Goal: Task Accomplishment & Management: Manage account settings

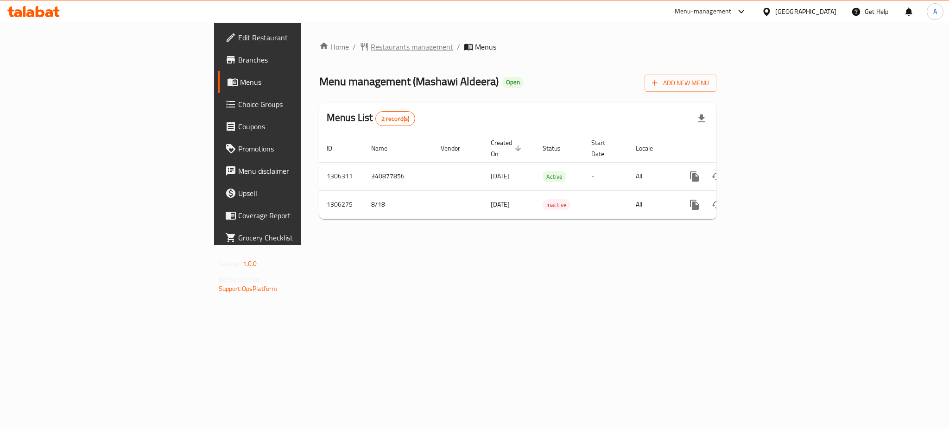
click at [371, 48] on span "Restaurants management" at bounding box center [412, 46] width 83 height 11
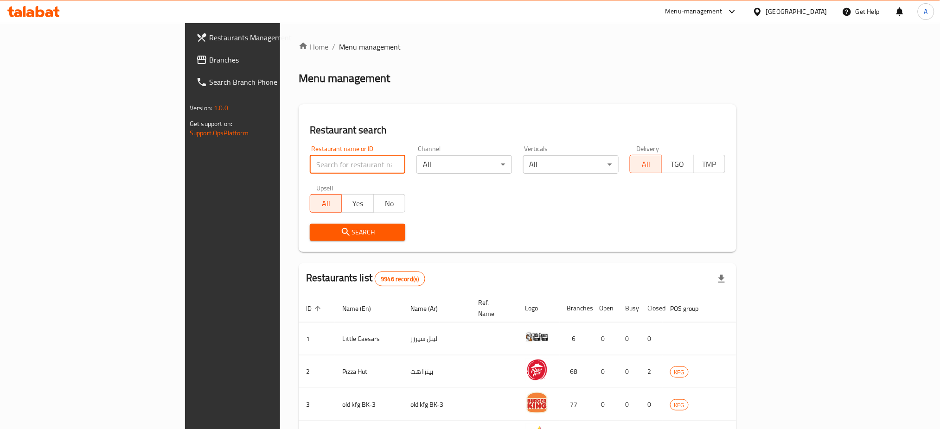
click at [310, 165] on input "search" at bounding box center [357, 164] width 95 height 19
paste input "704031"
type input "704031"
click at [317, 229] on span "Search" at bounding box center [357, 233] width 81 height 12
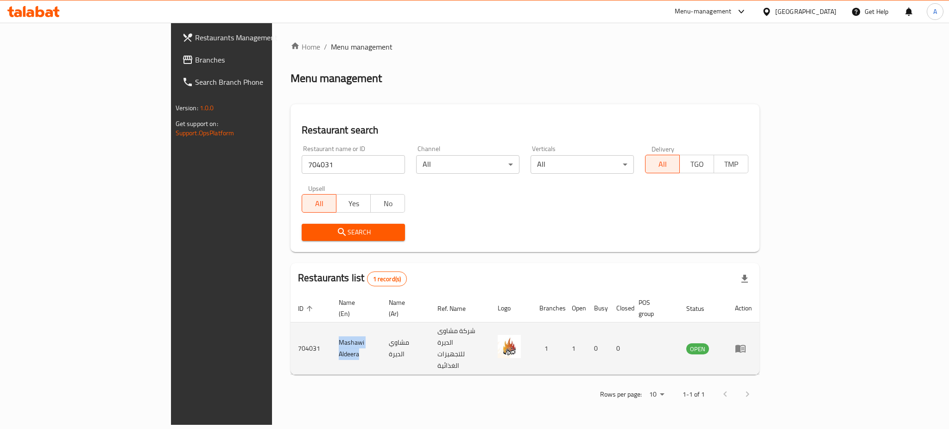
drag, startPoint x: 270, startPoint y: 329, endPoint x: 220, endPoint y: 322, distance: 50.1
click at [331, 323] on td "Mashawi Aldeera" at bounding box center [356, 349] width 50 height 52
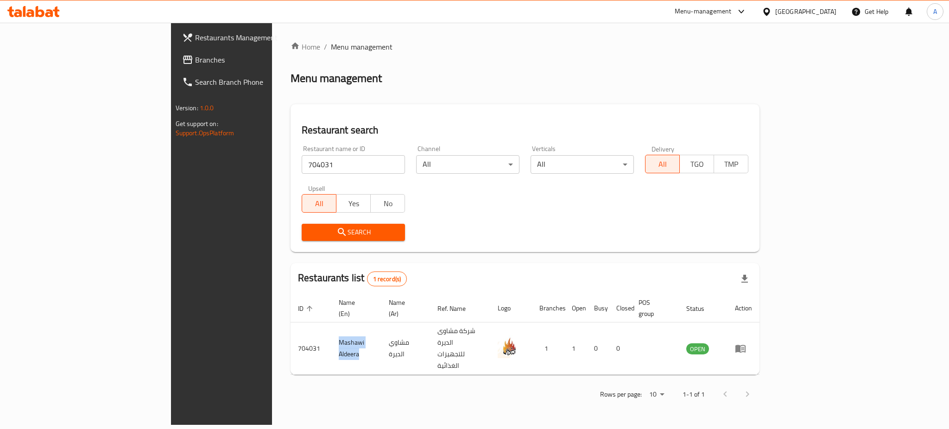
copy td "Mashawi Aldeera"
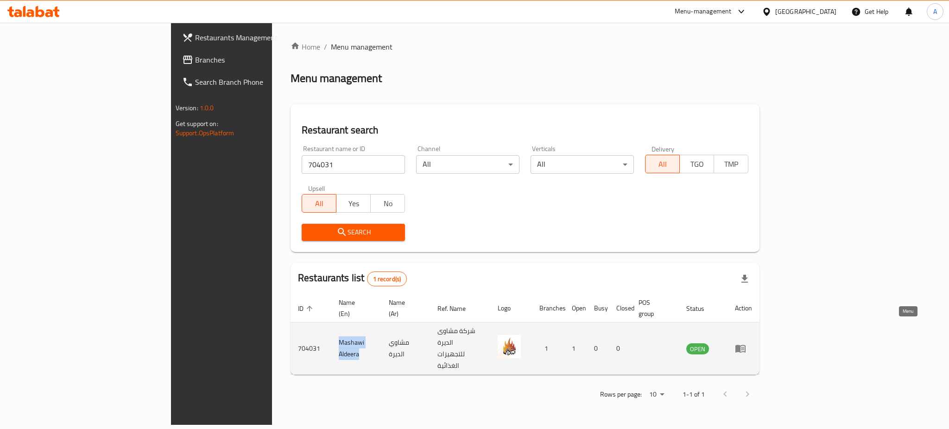
click at [752, 343] on link "enhanced table" at bounding box center [743, 348] width 17 height 11
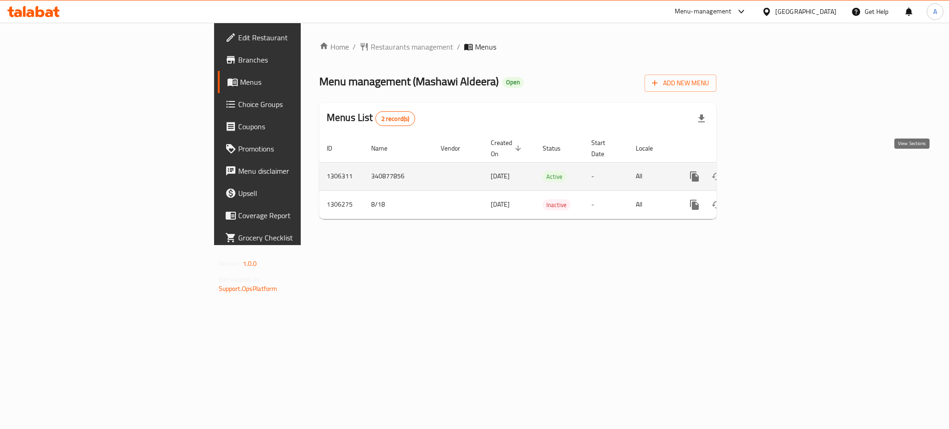
click at [766, 172] on icon "enhanced table" at bounding box center [761, 176] width 8 height 8
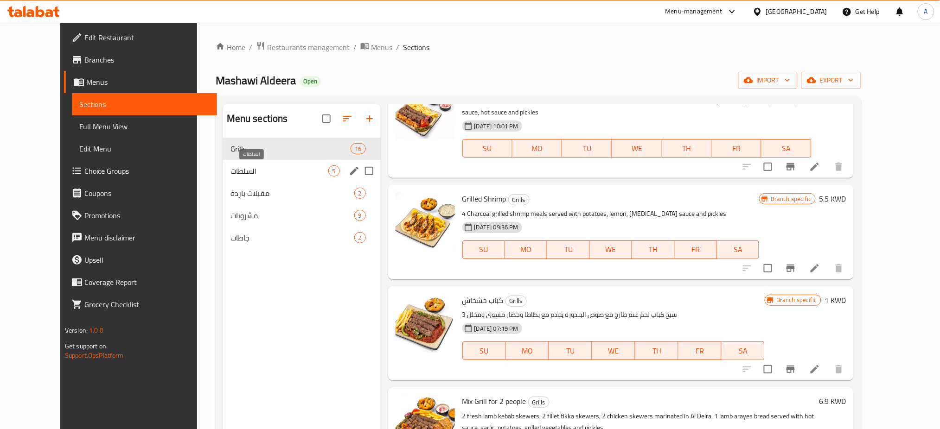
click at [288, 167] on span "السلطات" at bounding box center [279, 170] width 98 height 11
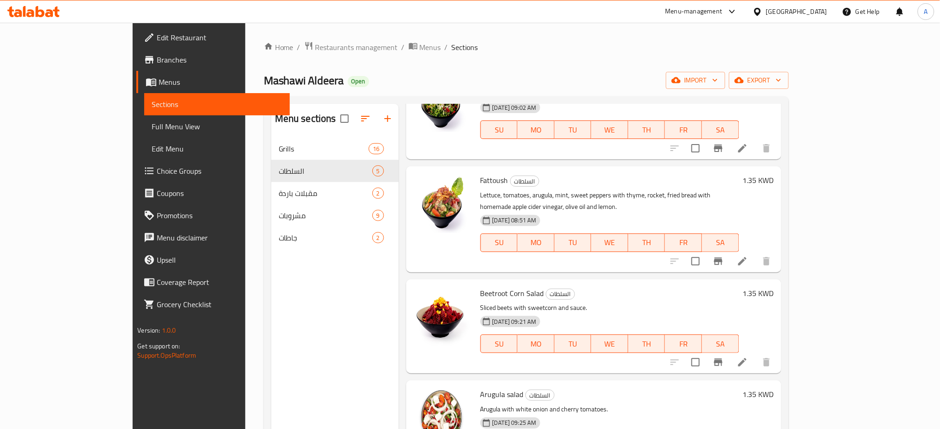
scroll to position [100, 0]
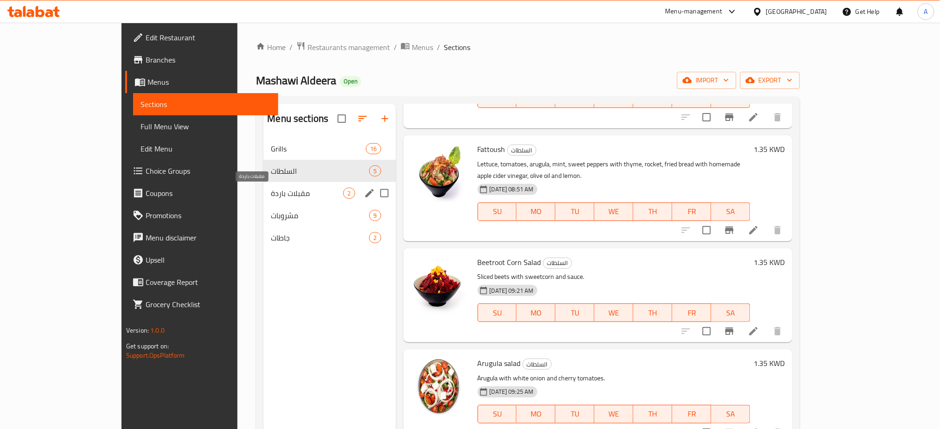
click at [271, 188] on span "مقبلات باردة" at bounding box center [307, 193] width 72 height 11
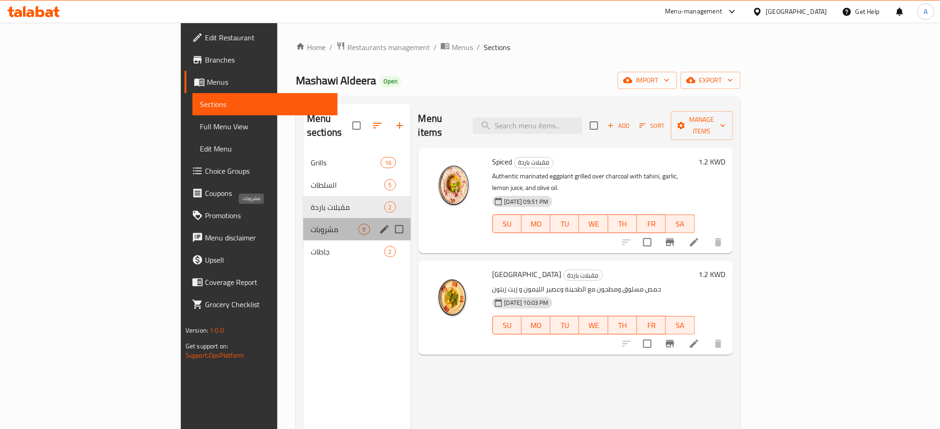
click at [311, 224] on span "مشروبات" at bounding box center [334, 229] width 47 height 11
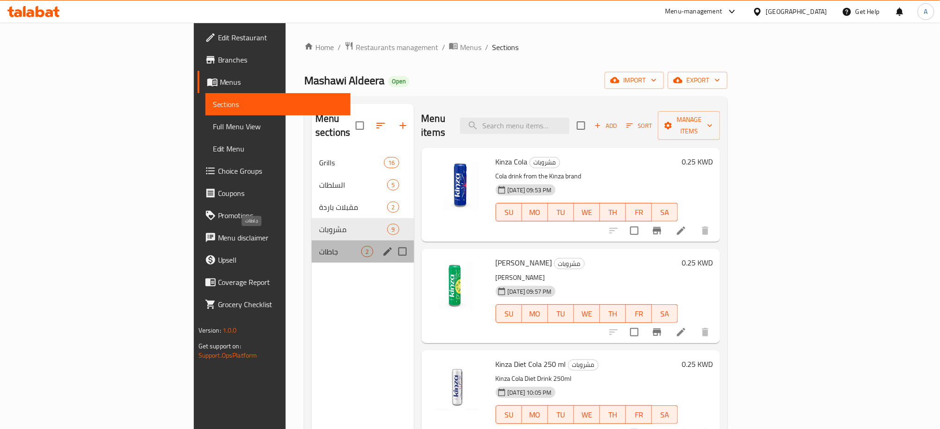
click at [319, 246] on span "جاطات" at bounding box center [340, 251] width 42 height 11
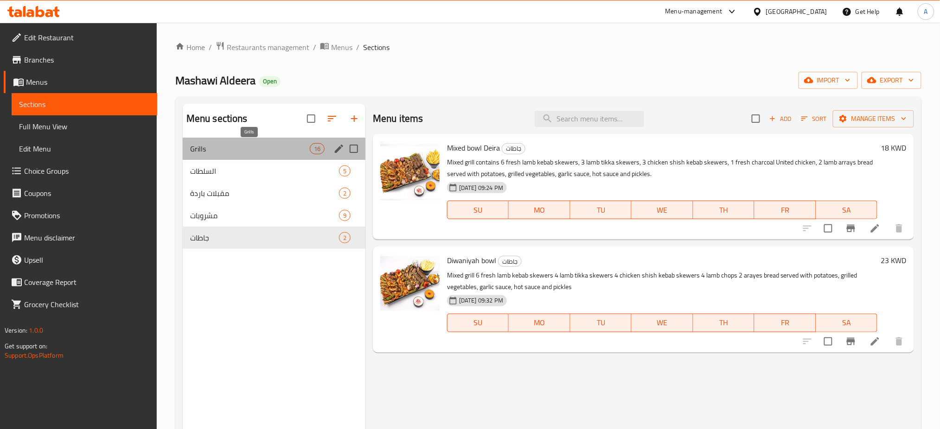
click at [270, 147] on span "Grills" at bounding box center [250, 148] width 120 height 11
